Goal: Feedback & Contribution: Contribute content

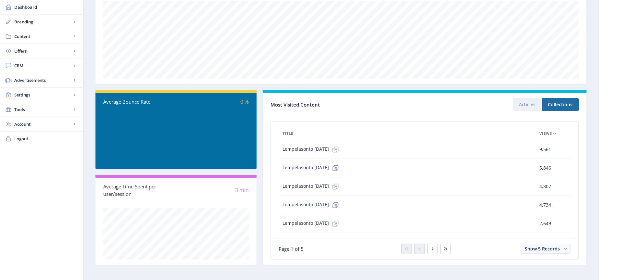
scroll to position [117, 0]
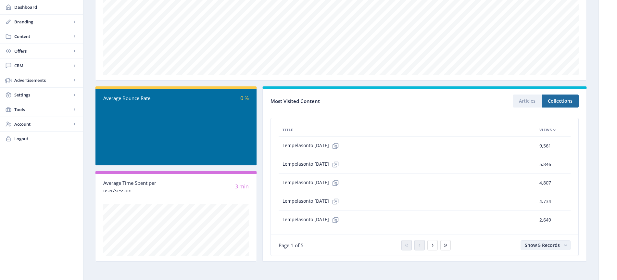
click at [567, 246] on rect "button" at bounding box center [565, 245] width 7 height 7
click at [545, 223] on nb-option "Show 10 Records" at bounding box center [545, 220] width 49 height 12
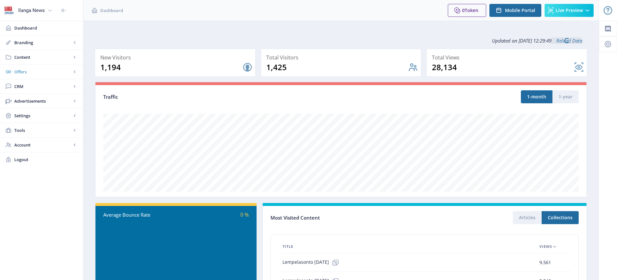
click at [27, 71] on span "Offers" at bounding box center [42, 72] width 57 height 6
click at [31, 55] on span "Content" at bounding box center [42, 57] width 57 height 6
click at [37, 74] on span "Articles" at bounding box center [49, 72] width 56 height 6
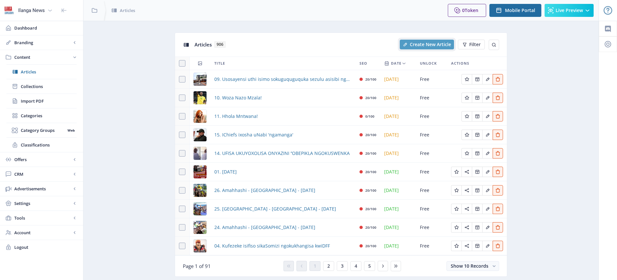
click at [435, 44] on span "Create New Article" at bounding box center [430, 44] width 41 height 5
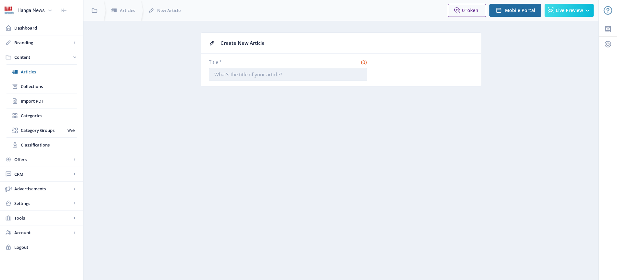
click at [269, 72] on input "Title *" at bounding box center [288, 74] width 158 height 13
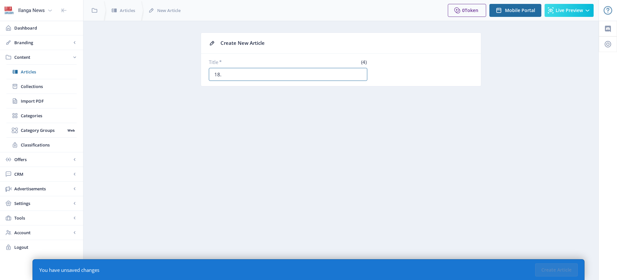
paste input "Umyalezo oshubile kwabeSundowns ngeligi"
type input "18. Umyalezo oshubile kwabeSundowns ngeligi"
click at [554, 267] on button "Create Article" at bounding box center [556, 269] width 43 height 13
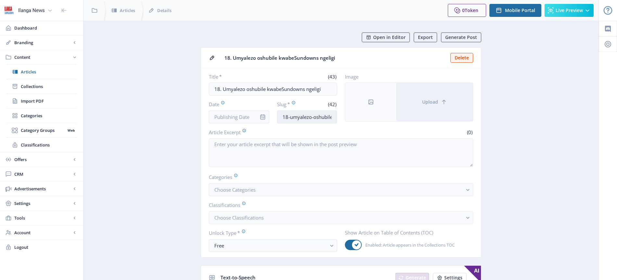
click at [316, 117] on input "18-umyalezo-oshubile-kwabesundowns-ngeligi" at bounding box center [307, 116] width 60 height 13
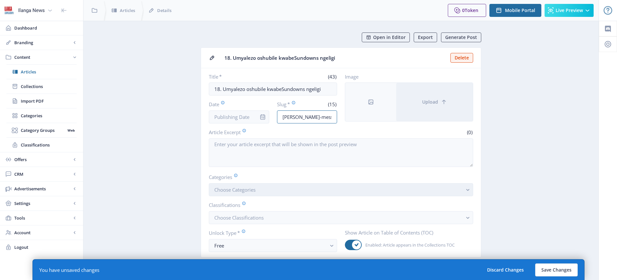
type input "[PERSON_NAME]-message"
click at [240, 190] on span "Choose Categories" at bounding box center [234, 189] width 41 height 6
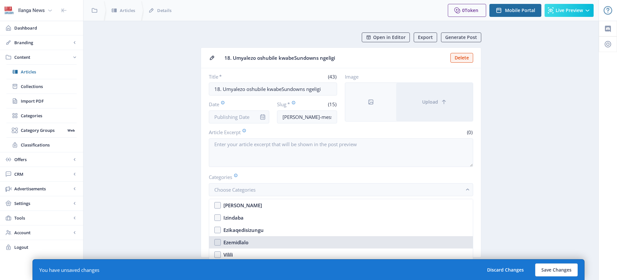
click at [238, 244] on div "Ezemidlalo" at bounding box center [235, 242] width 25 height 8
checkbox input "true"
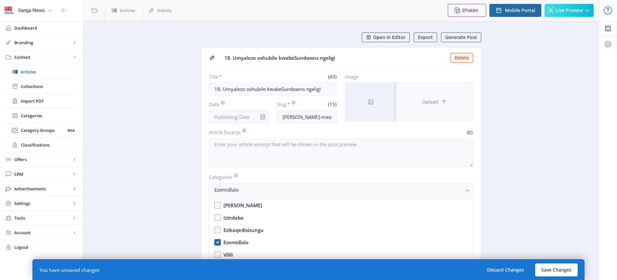
click at [432, 105] on button "Upload" at bounding box center [434, 102] width 77 height 38
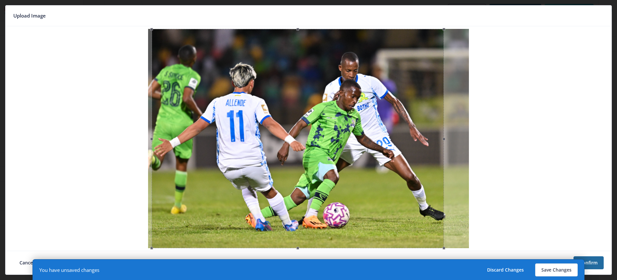
drag, startPoint x: 352, startPoint y: 162, endPoint x: 341, endPoint y: 163, distance: 10.7
click at [341, 163] on div at bounding box center [298, 138] width 292 height 219
click at [555, 270] on button "Save Changes" at bounding box center [556, 269] width 43 height 13
type input "[PERSON_NAME]-message"
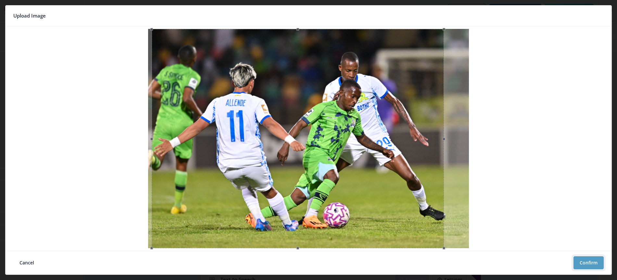
click at [591, 261] on button "Confirm" at bounding box center [588, 262] width 30 height 13
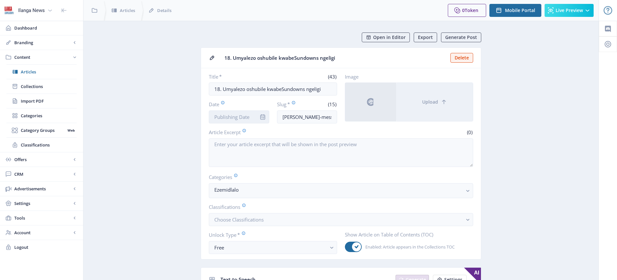
click at [242, 116] on input "Date" at bounding box center [239, 116] width 60 height 13
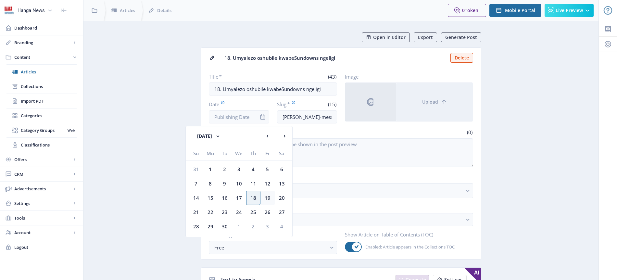
click at [269, 198] on div "19" at bounding box center [267, 198] width 14 height 14
type input "[DATE]"
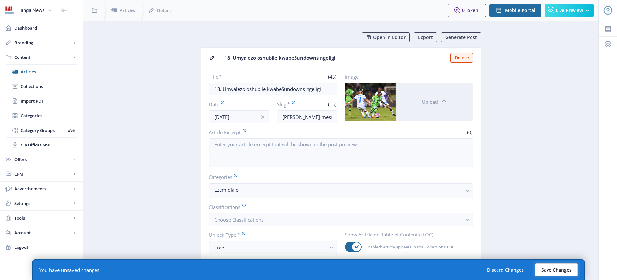
click at [559, 271] on button "Save Changes" at bounding box center [556, 269] width 43 height 13
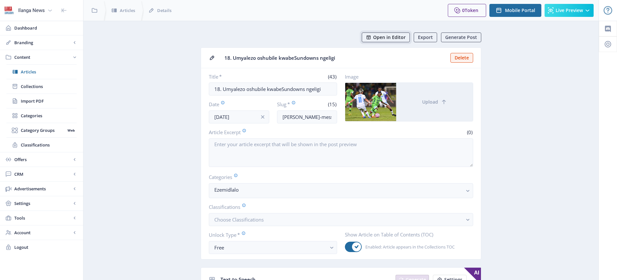
click at [397, 42] on button "Open in Editor" at bounding box center [386, 37] width 48 height 10
click at [27, 73] on span "Articles" at bounding box center [49, 72] width 56 height 6
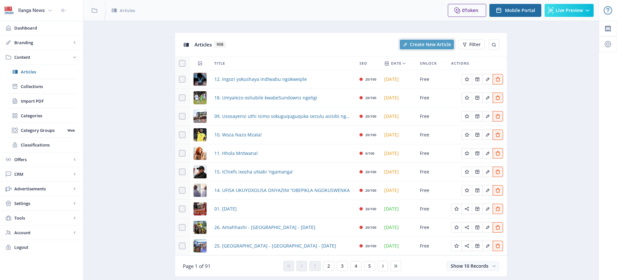
click at [427, 45] on span "Create New Article" at bounding box center [430, 44] width 41 height 5
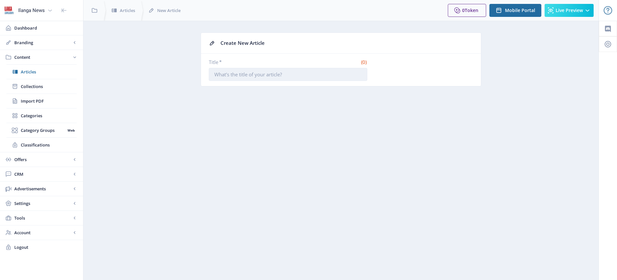
click at [284, 77] on input "Title *" at bounding box center [288, 74] width 158 height 13
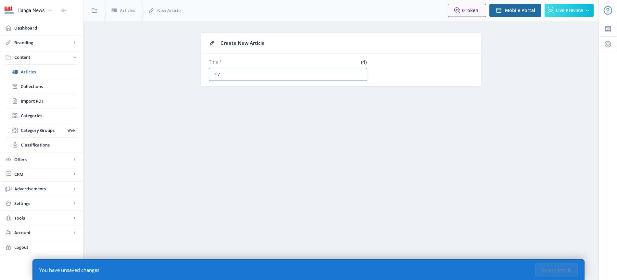
paste input "Igcagcele esokeni ngokumiswa kukaNabi kwiChiefs"
type input "17. Igcagcele esokeni ngokumiswa kukaNabi kwiChiefs"
click at [564, 271] on button "Create Article" at bounding box center [556, 269] width 43 height 13
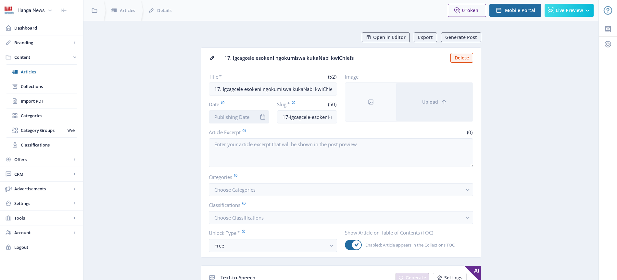
click at [232, 119] on input "Date" at bounding box center [239, 116] width 60 height 13
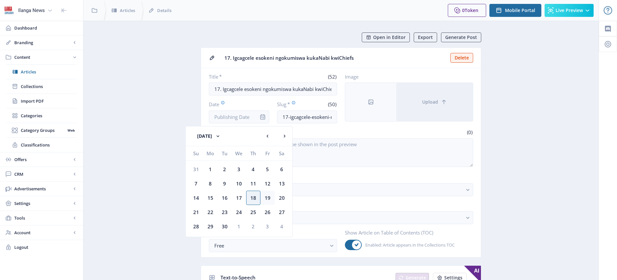
click at [269, 199] on div "19" at bounding box center [267, 198] width 14 height 14
type input "[DATE]"
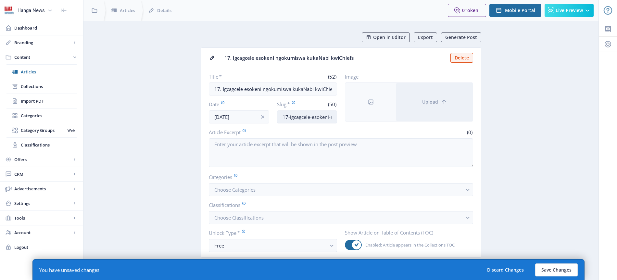
click at [304, 117] on input "17-igcagcele-esokeni-ngokumiswa-kukanabi-kwichiefs" at bounding box center [307, 116] width 60 height 13
type input "Nabi-suspension"
click at [239, 185] on button "Choose Categories" at bounding box center [341, 189] width 264 height 13
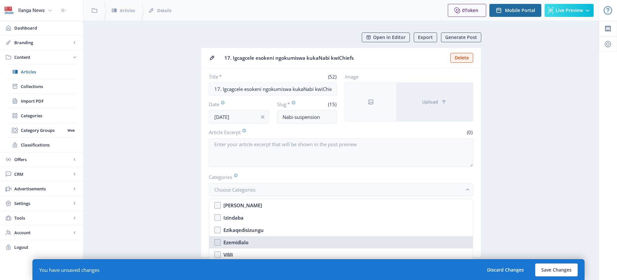
click at [241, 241] on div "Ezemidlalo" at bounding box center [235, 242] width 25 height 8
checkbox input "true"
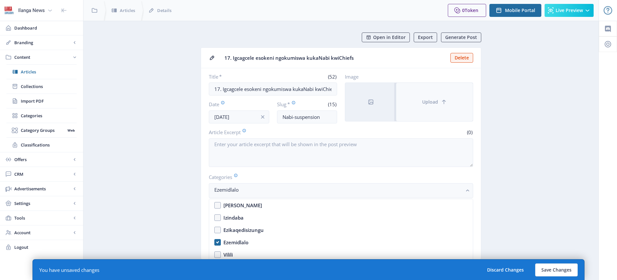
click at [431, 102] on span "Upload" at bounding box center [430, 101] width 16 height 5
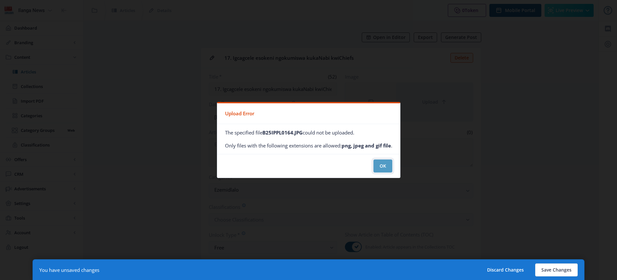
click at [384, 168] on button "OK" at bounding box center [382, 165] width 19 height 13
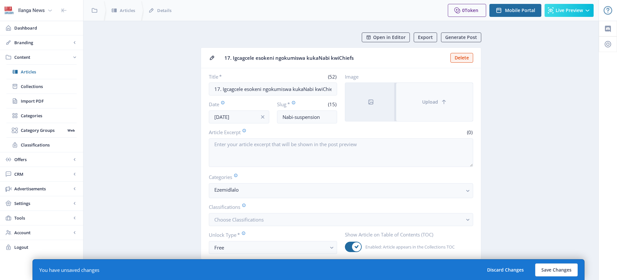
click at [435, 99] on span "Upload" at bounding box center [430, 101] width 16 height 5
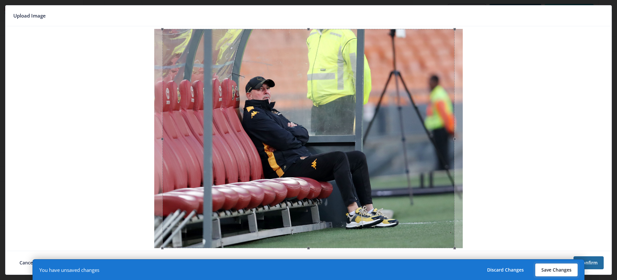
click at [557, 272] on button "Save Changes" at bounding box center [556, 269] width 43 height 13
click at [557, 270] on button "Save Changes" at bounding box center [556, 269] width 43 height 13
type input "nabi-suspension"
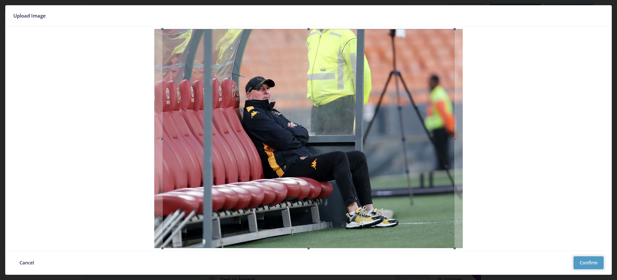
click at [587, 264] on button "Confirm" at bounding box center [588, 262] width 30 height 13
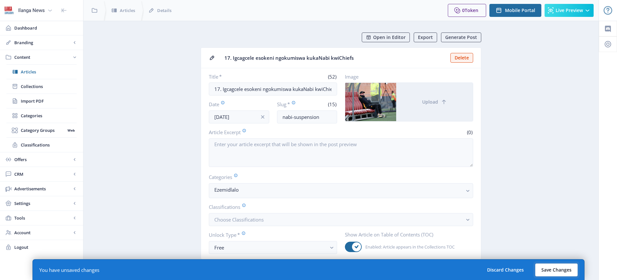
click at [557, 271] on button "Save Changes" at bounding box center [556, 269] width 43 height 13
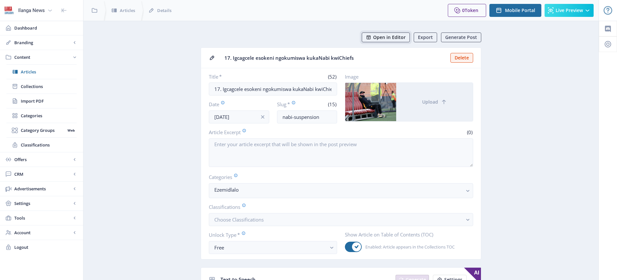
click at [394, 39] on span "Open in Editor" at bounding box center [389, 37] width 32 height 5
click at [37, 71] on span "Articles" at bounding box center [49, 72] width 56 height 6
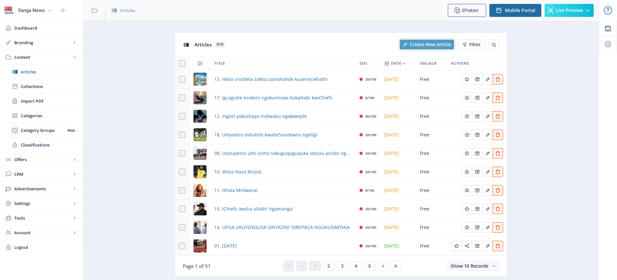
click at [428, 46] on span "Create New Article" at bounding box center [430, 44] width 41 height 5
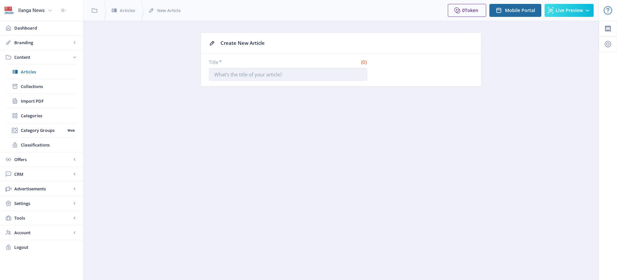
click at [262, 78] on input "Title *" at bounding box center [288, 74] width 158 height 13
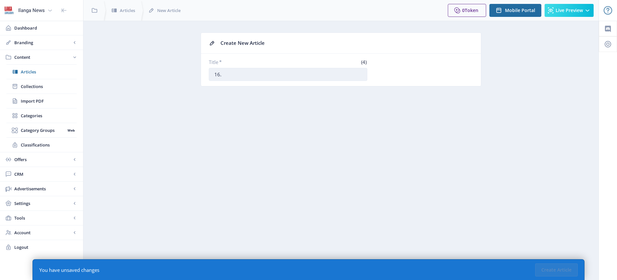
paste input "IPirates iyazethemba ukushanela kwasani kule sizini"
type input "16. IPirates iyazethemba ukushanela kwasani kule sizini"
click at [554, 267] on button "Create Article" at bounding box center [556, 269] width 43 height 13
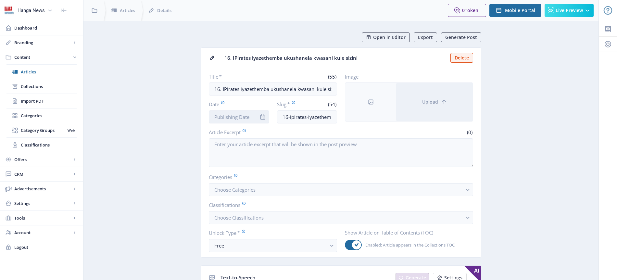
click at [243, 118] on input "Date" at bounding box center [239, 116] width 60 height 13
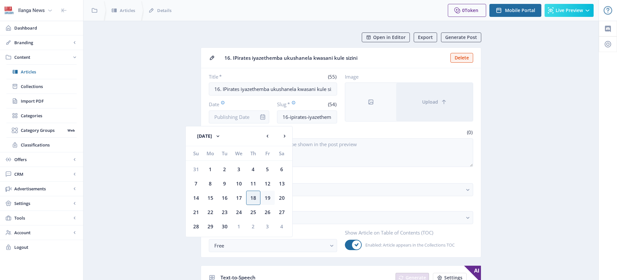
click at [269, 196] on div "19" at bounding box center [267, 198] width 14 height 14
type input "[DATE]"
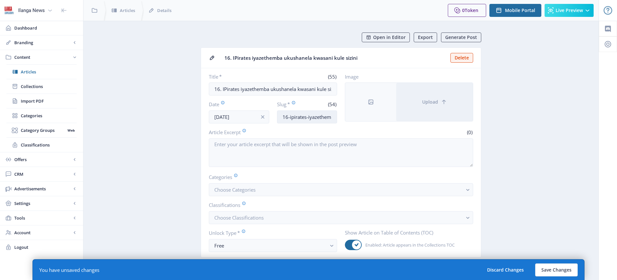
click at [298, 118] on input "16-ipirates-iyazethemba-ukushanela-kwasani-kule-sizini" at bounding box center [307, 116] width 60 height 13
type input "Pirates-confidence"
click at [262, 190] on button "Choose Categories" at bounding box center [341, 189] width 264 height 13
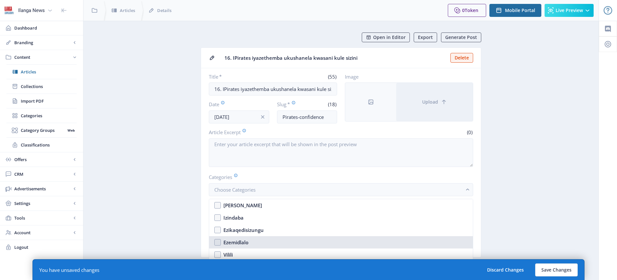
click at [247, 241] on div "Ezemidlalo" at bounding box center [235, 242] width 25 height 8
checkbox input "true"
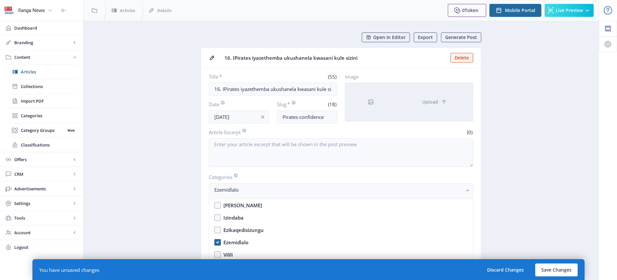
click at [374, 104] on div at bounding box center [370, 102] width 51 height 38
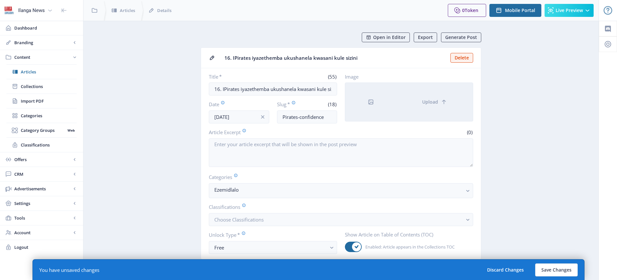
click at [372, 101] on icon at bounding box center [371, 102] width 6 height 6
click at [434, 101] on span "Upload" at bounding box center [430, 101] width 16 height 5
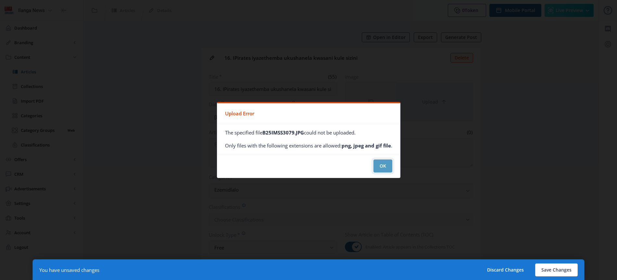
click at [386, 167] on button "OK" at bounding box center [382, 165] width 19 height 13
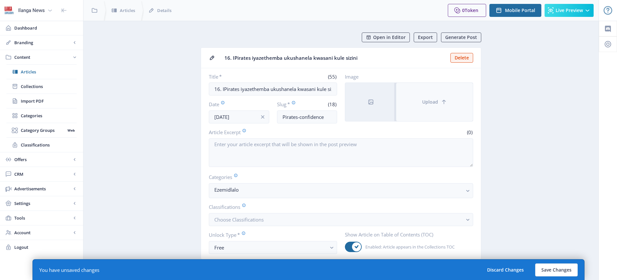
click at [437, 103] on span "Upload" at bounding box center [430, 101] width 16 height 5
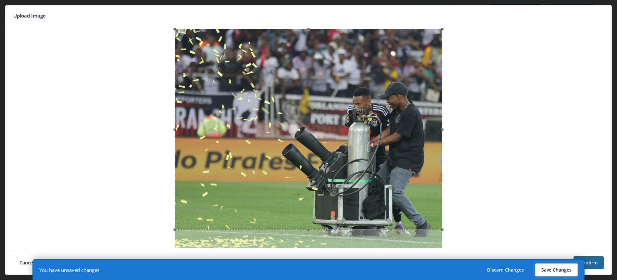
click at [559, 269] on button "Save Changes" at bounding box center [556, 269] width 43 height 13
type input "pirates-confidence"
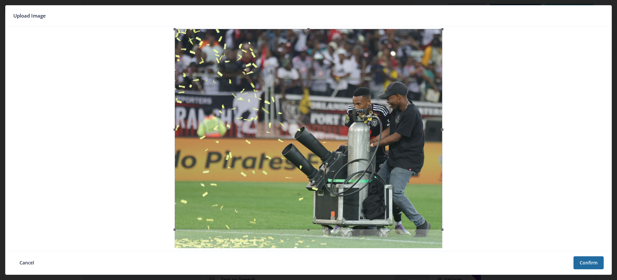
click at [559, 269] on nb-card-footer "Cancel Confirm" at bounding box center [309, 263] width 606 height 24
click at [585, 263] on button "Confirm" at bounding box center [588, 262] width 30 height 13
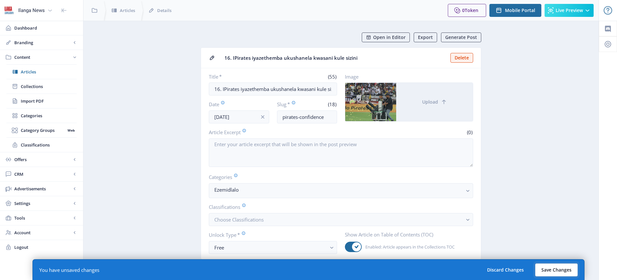
click at [558, 271] on button "Save Changes" at bounding box center [556, 269] width 43 height 13
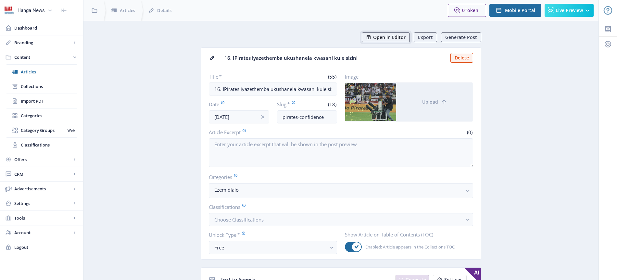
click at [393, 37] on span "Open in Editor" at bounding box center [389, 37] width 32 height 5
click at [25, 70] on span "Articles" at bounding box center [49, 72] width 56 height 6
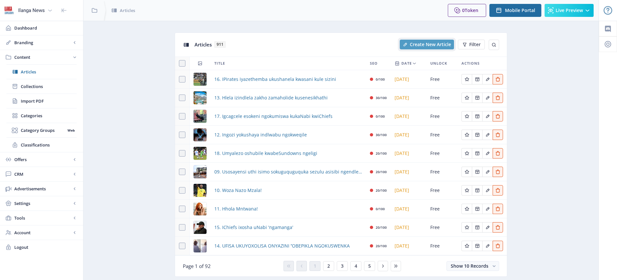
click at [431, 44] on span "Create New Article" at bounding box center [430, 44] width 41 height 5
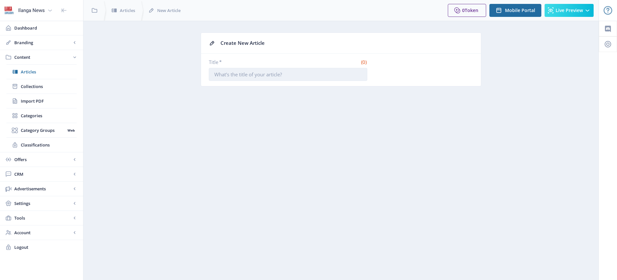
click at [260, 70] on input "Title *" at bounding box center [288, 74] width 158 height 13
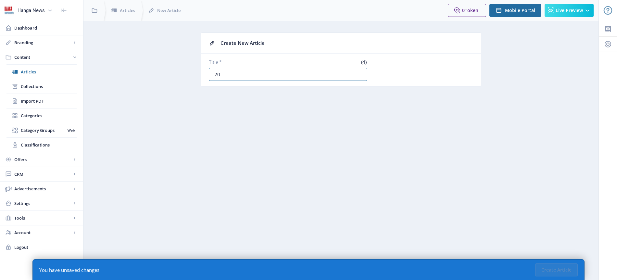
paste input "IWanderers ivuma eyokuthuka isisinga kwiMFC"
type input "20. IWanderers ivuma eyokuthuka isisinga kwiMFC"
click at [341, 96] on app-content-article-new "Create New Article Title * (47) 20. IWanderers ivuma eyokuthuka isisinga kwiMFC" at bounding box center [341, 64] width 492 height 64
click at [557, 270] on button "Create Article" at bounding box center [556, 269] width 43 height 13
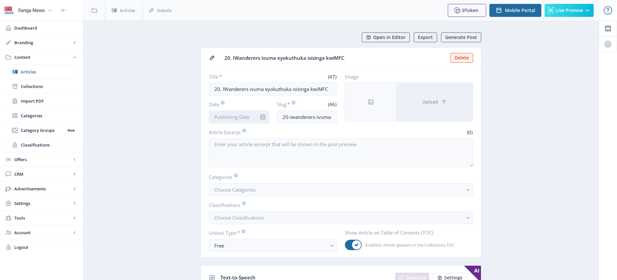
click at [248, 118] on input "Date" at bounding box center [239, 116] width 60 height 13
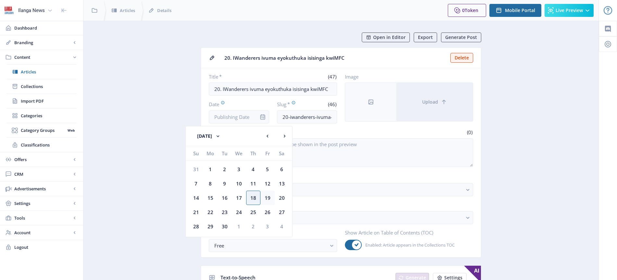
click at [270, 199] on div "19" at bounding box center [267, 198] width 14 height 14
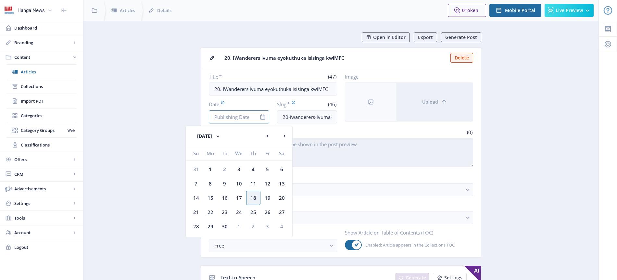
type input "[DATE]"
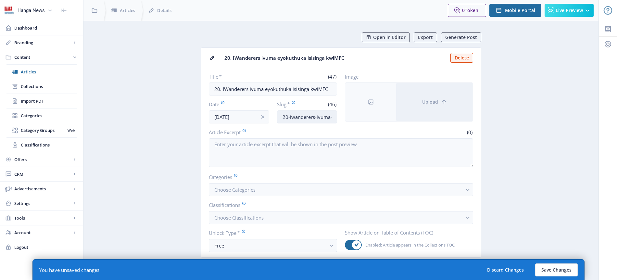
click at [321, 122] on input "20-iwanderers-ivuma-eyokuthuka-[GEOGRAPHIC_DATA]-kwimfc" at bounding box center [307, 116] width 60 height 13
click at [321, 119] on input "20-iwanderers-ivuma-eyokuthuka-[GEOGRAPHIC_DATA]-kwimfc" at bounding box center [307, 116] width 60 height 13
type input "Wanderers-novices"
click at [264, 192] on button "Choose Categories" at bounding box center [341, 189] width 264 height 13
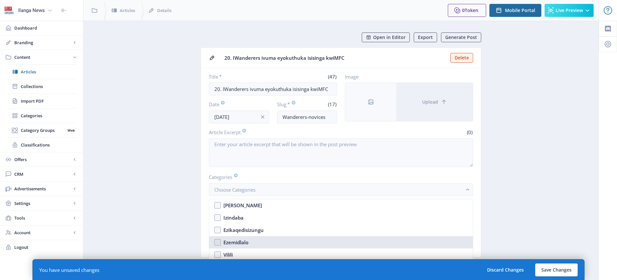
click at [243, 241] on div "Ezemidlalo" at bounding box center [235, 242] width 25 height 8
checkbox input "true"
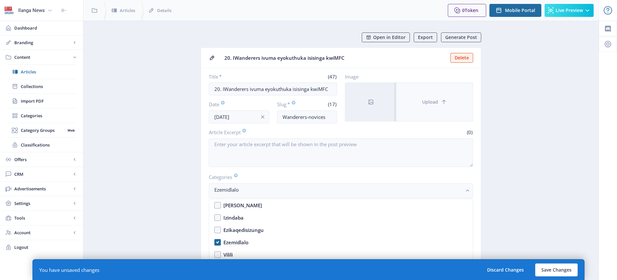
click at [444, 103] on icon at bounding box center [444, 102] width 6 height 6
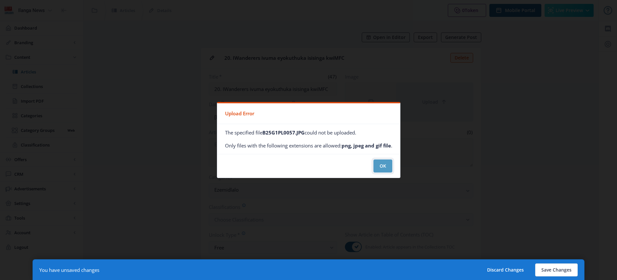
click at [385, 169] on button "OK" at bounding box center [382, 165] width 19 height 13
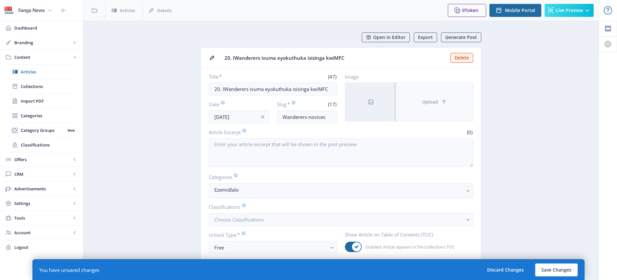
click at [442, 105] on icon at bounding box center [444, 102] width 6 height 6
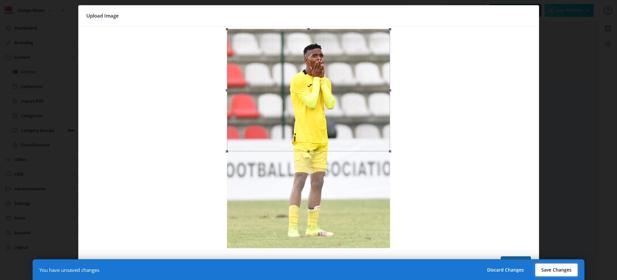
click at [559, 269] on button "Save Changes" at bounding box center [556, 269] width 43 height 13
type input "wanderers-novices"
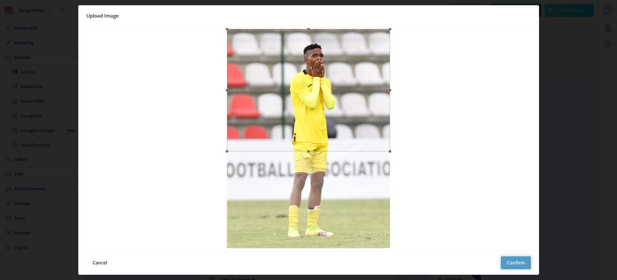
click at [517, 259] on button "Confirm" at bounding box center [516, 262] width 30 height 13
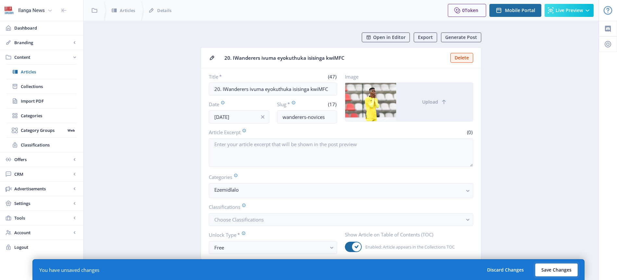
click at [552, 269] on button "Save Changes" at bounding box center [556, 269] width 43 height 13
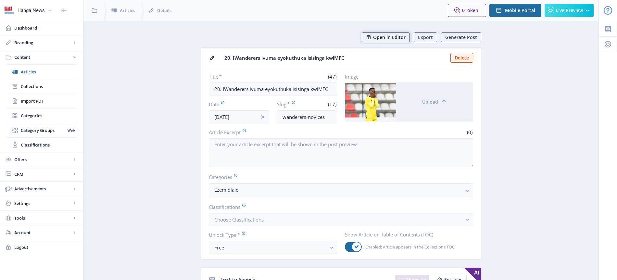
click at [396, 39] on span "Open in Editor" at bounding box center [389, 37] width 32 height 5
click at [30, 73] on span "Articles" at bounding box center [49, 72] width 56 height 6
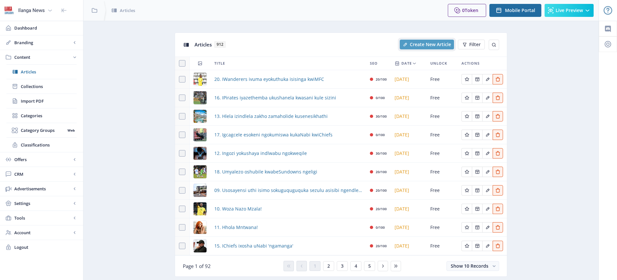
click at [436, 42] on span "Create New Article" at bounding box center [430, 44] width 41 height 5
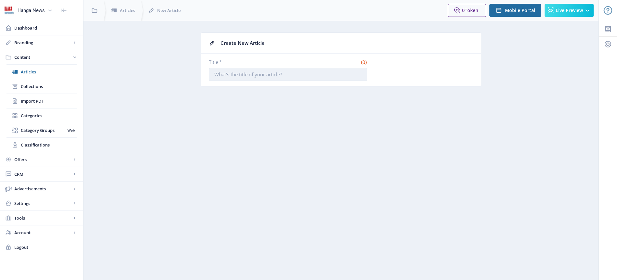
click at [237, 78] on input "Title *" at bounding box center [288, 74] width 158 height 13
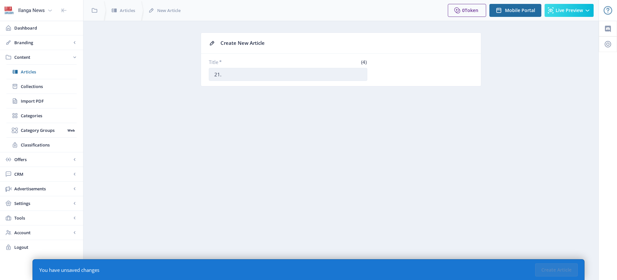
paste input "Bashayelwe ihlombe ngokungaliphonsi ithawula abadlali beLiverpool"
type input "21. Bashayelwe ihlombe ngokungaliphonsi ithawula abadlali beLiverpool"
click at [574, 270] on button "Create Article" at bounding box center [556, 269] width 43 height 13
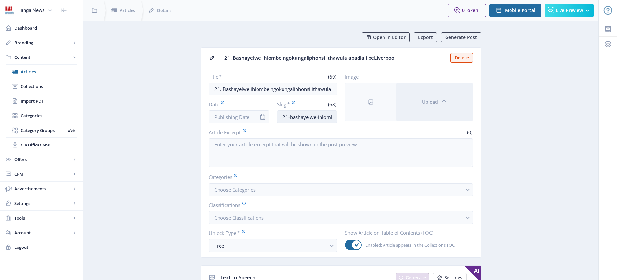
click at [331, 119] on input "21-bashayelwe-ihlombe-ngokungaliphonsi-ithawula-abadlali-beliverpool" at bounding box center [307, 116] width 60 height 13
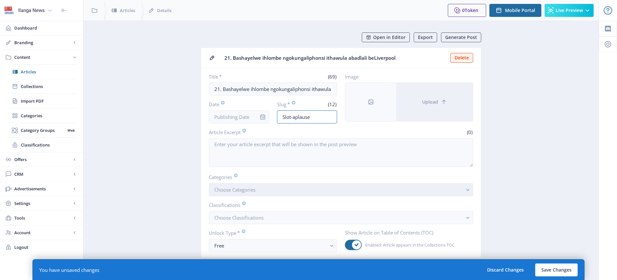
type input "Slot-aplause"
click at [246, 190] on span "Choose Categories" at bounding box center [234, 189] width 41 height 6
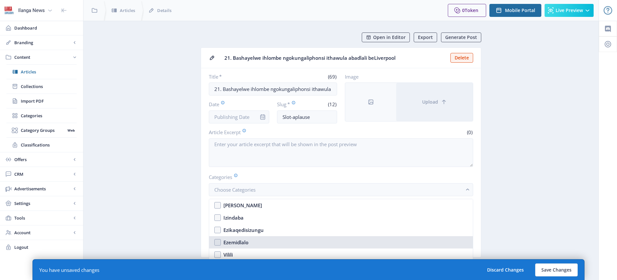
click at [244, 242] on div "Ezemidlalo" at bounding box center [235, 242] width 25 height 8
checkbox input "true"
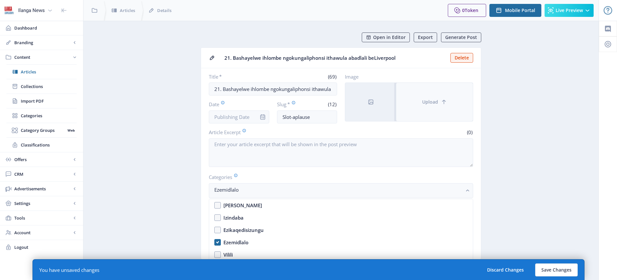
click at [430, 100] on span "Upload" at bounding box center [430, 101] width 16 height 5
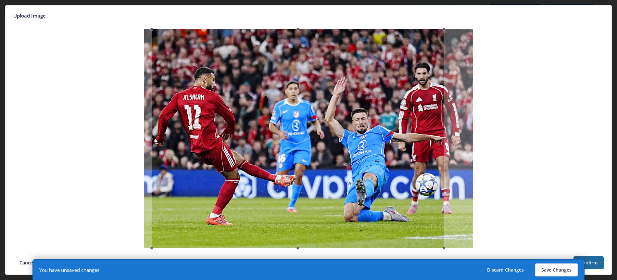
drag, startPoint x: 401, startPoint y: 116, endPoint x: 390, endPoint y: 116, distance: 10.7
click at [390, 116] on div at bounding box center [298, 138] width 292 height 219
click at [563, 272] on button "Save Changes" at bounding box center [556, 269] width 43 height 13
type input "slot-aplause"
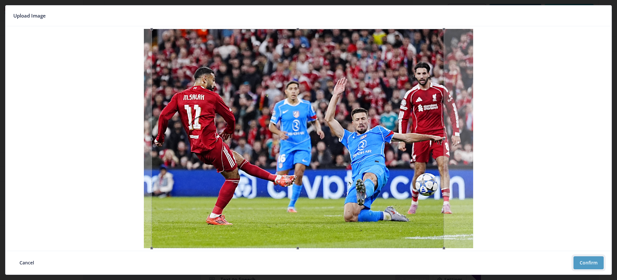
click at [590, 265] on button "Confirm" at bounding box center [588, 262] width 30 height 13
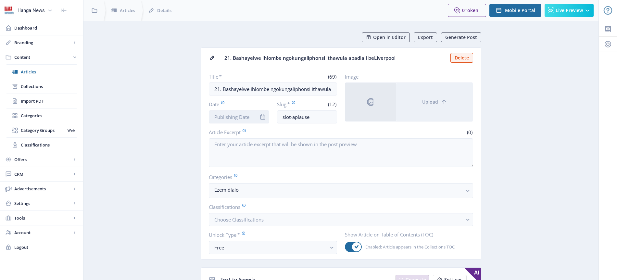
click at [233, 120] on input "Date" at bounding box center [239, 116] width 60 height 13
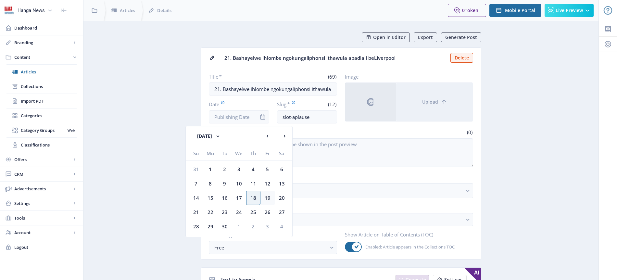
click at [268, 195] on div "19" at bounding box center [267, 198] width 14 height 14
type input "[DATE]"
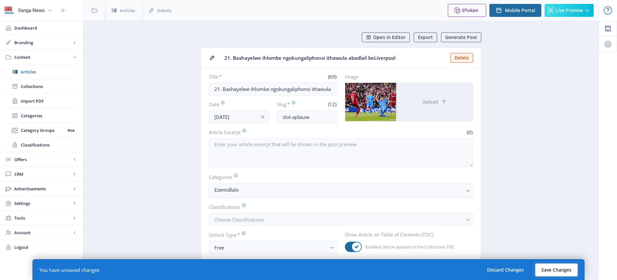
click at [562, 271] on button "Save Changes" at bounding box center [556, 269] width 43 height 13
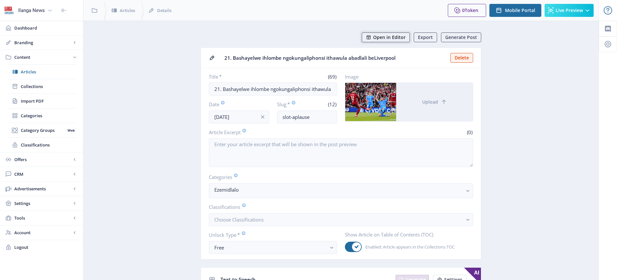
click at [394, 39] on span "Open in Editor" at bounding box center [389, 37] width 32 height 5
click at [29, 70] on span "Articles" at bounding box center [49, 72] width 56 height 6
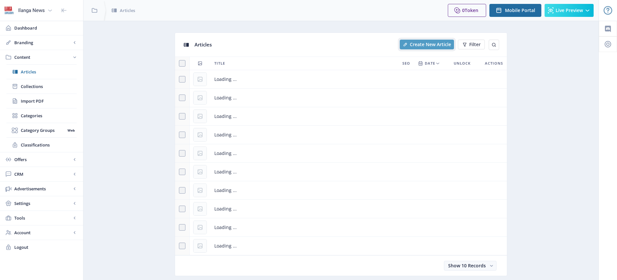
click at [438, 45] on span "Create New Article" at bounding box center [430, 44] width 41 height 5
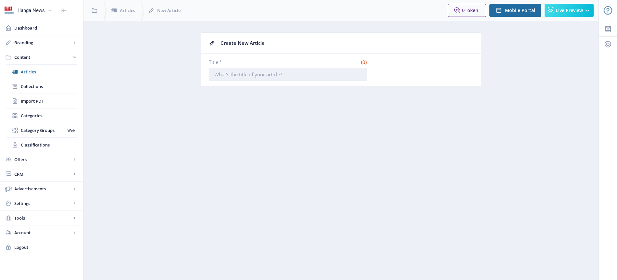
click at [290, 75] on input "Title *" at bounding box center [288, 74] width 158 height 13
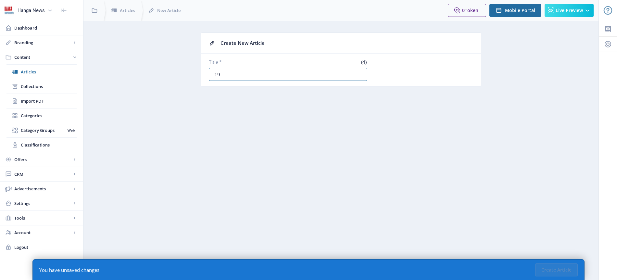
type input "19. [GEOGRAPHIC_DATA]"
click at [558, 272] on button "Create Article" at bounding box center [556, 269] width 43 height 13
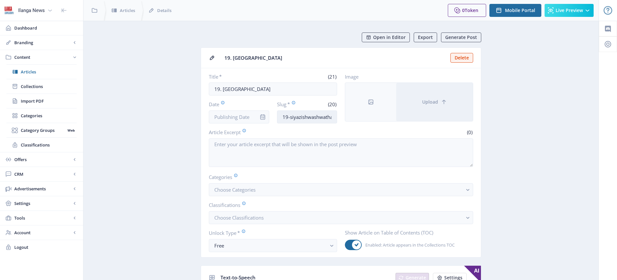
click at [303, 117] on input "19-siyazishwashwatha" at bounding box center [307, 116] width 60 height 13
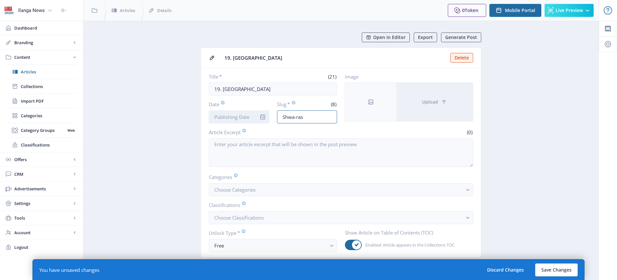
type input "Shwa-ras"
click at [243, 118] on input "Date" at bounding box center [239, 116] width 60 height 13
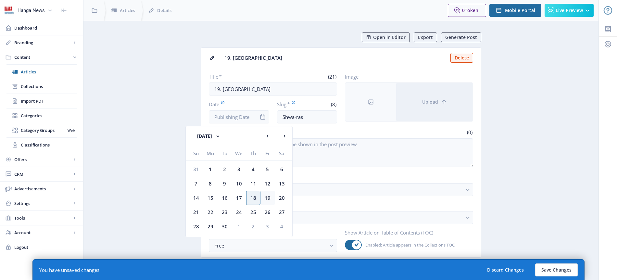
click at [270, 198] on div "19" at bounding box center [267, 198] width 14 height 14
type input "[DATE]"
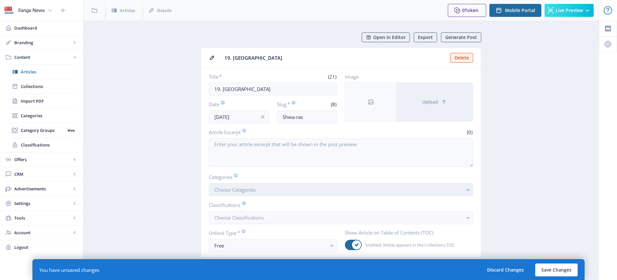
click at [252, 191] on span "Choose Categories" at bounding box center [234, 189] width 41 height 6
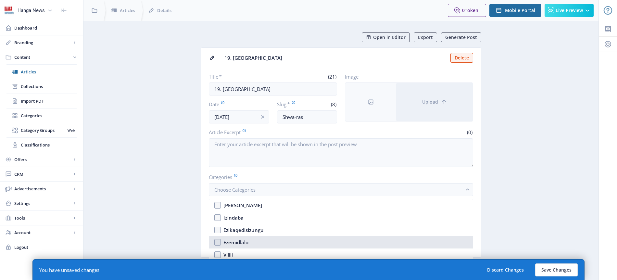
click at [248, 240] on div "Ezemidlalo" at bounding box center [235, 242] width 25 height 8
checkbox input "true"
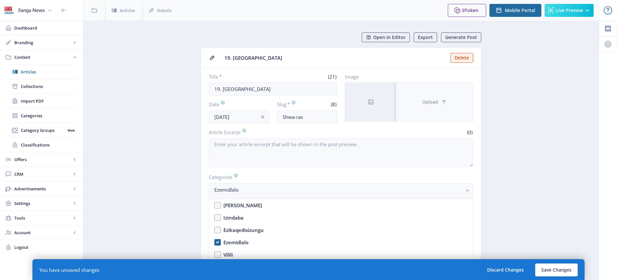
click at [437, 102] on span "Upload" at bounding box center [430, 101] width 16 height 5
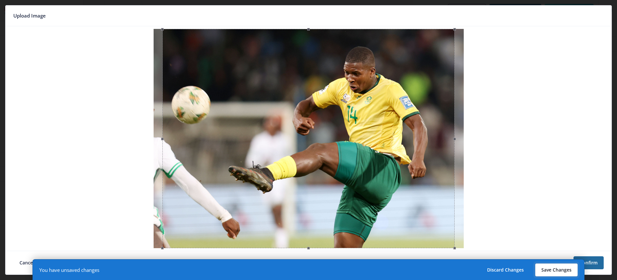
click at [550, 270] on button "Save Changes" at bounding box center [556, 269] width 43 height 13
type input "shwa-ras"
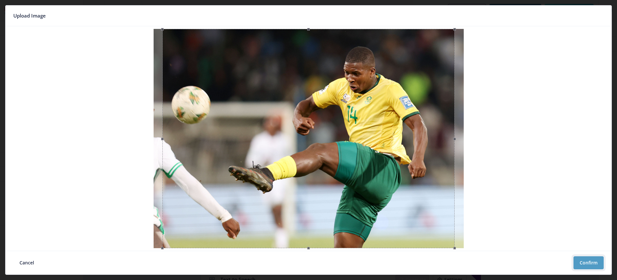
click at [590, 263] on button "Confirm" at bounding box center [588, 262] width 30 height 13
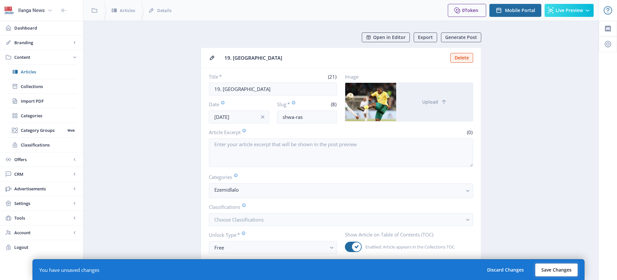
click at [566, 271] on button "Save Changes" at bounding box center [556, 269] width 43 height 13
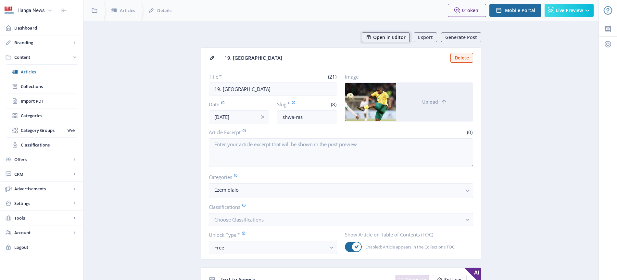
click at [391, 37] on span "Open in Editor" at bounding box center [389, 37] width 32 height 5
